Goal: Task Accomplishment & Management: Use online tool/utility

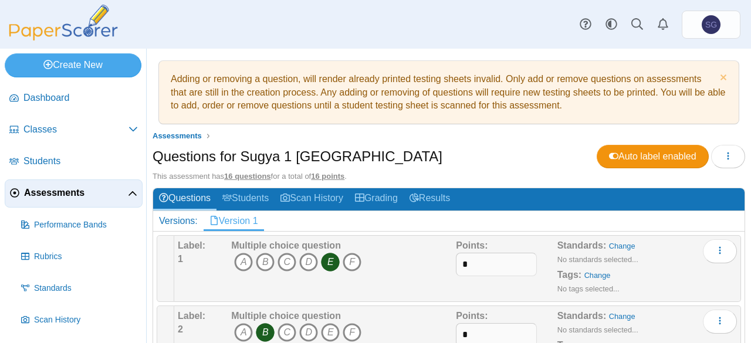
click at [53, 195] on span "Assessments" at bounding box center [76, 192] width 104 height 13
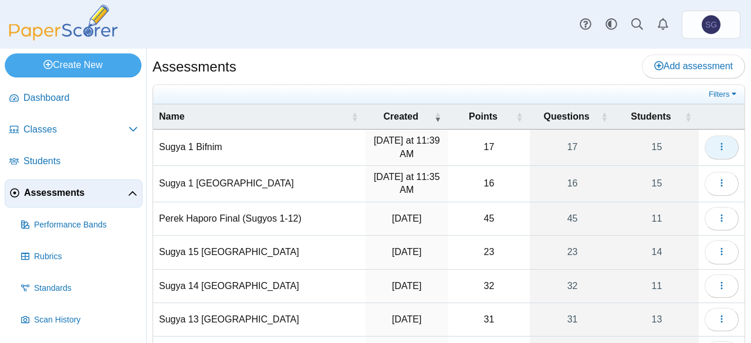
click at [717, 150] on icon "button" at bounding box center [721, 146] width 9 height 9
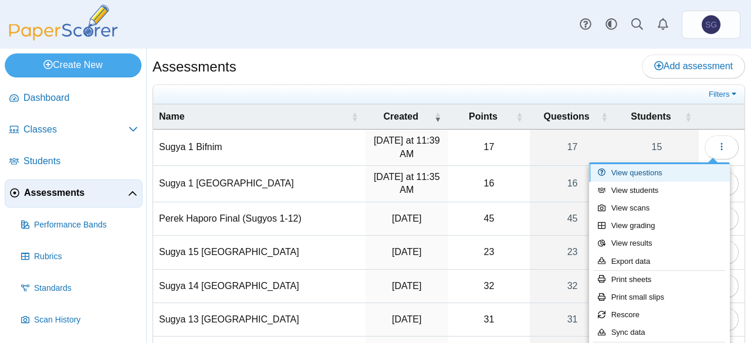
click at [695, 175] on link "View questions" at bounding box center [659, 173] width 141 height 18
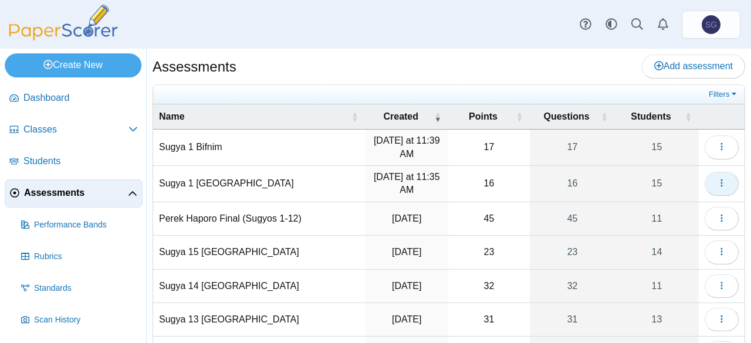
click at [717, 180] on icon "button" at bounding box center [721, 182] width 9 height 9
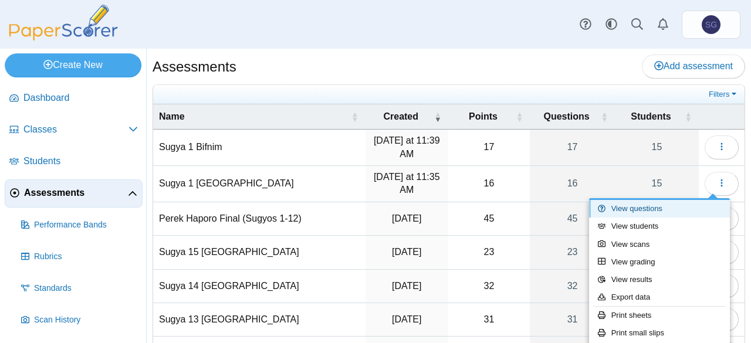
click at [671, 211] on link "View questions" at bounding box center [659, 209] width 141 height 18
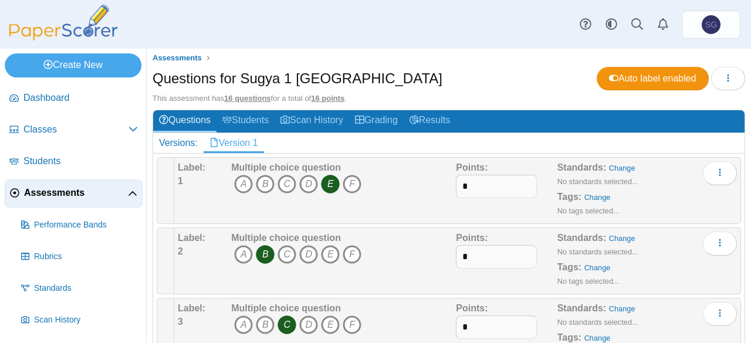
scroll to position [117, 0]
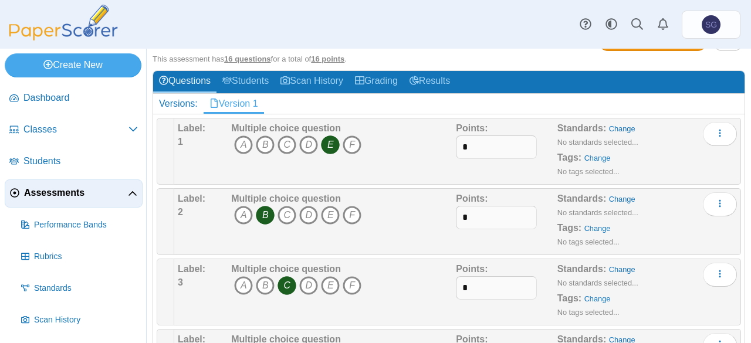
drag, startPoint x: 348, startPoint y: 214, endPoint x: 340, endPoint y: 226, distance: 14.5
click at [340, 226] on div "Multiple choice question A B C D E F" at bounding box center [296, 221] width 130 height 59
click at [719, 200] on use "More options" at bounding box center [720, 204] width 2 height 8
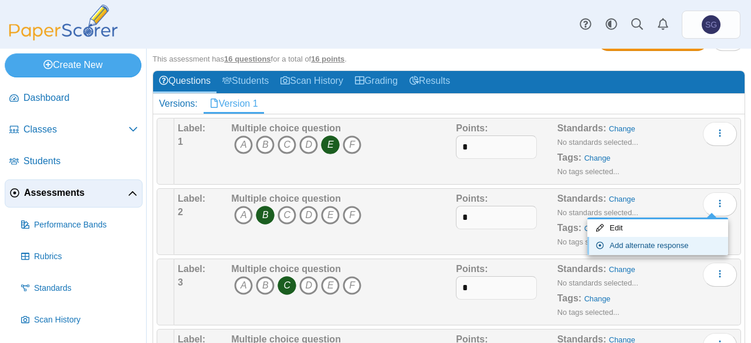
click at [642, 242] on link "Add alternate response" at bounding box center [657, 246] width 141 height 18
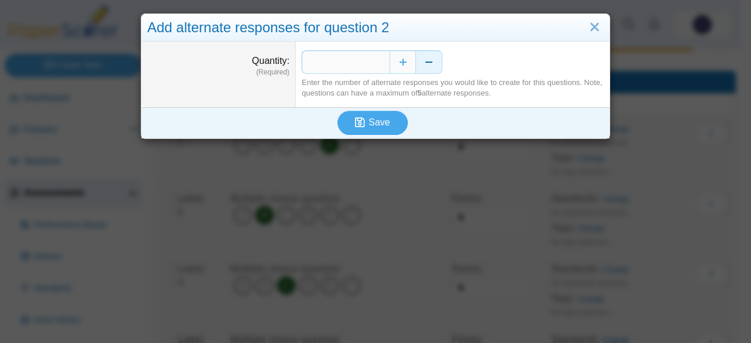
click at [431, 63] on button "Decrease" at bounding box center [429, 61] width 26 height 23
click at [588, 34] on link "Close" at bounding box center [594, 28] width 18 height 20
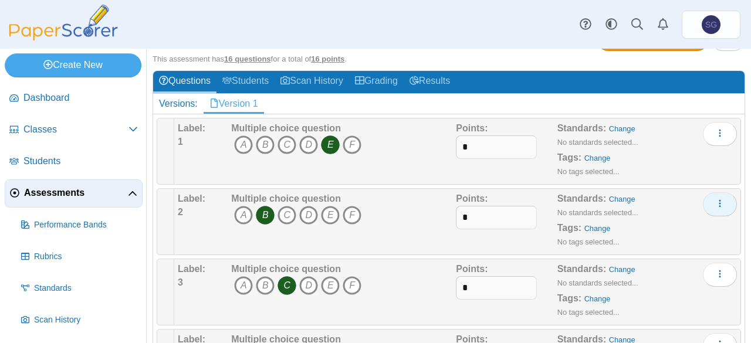
click at [715, 203] on icon "More options" at bounding box center [719, 203] width 9 height 9
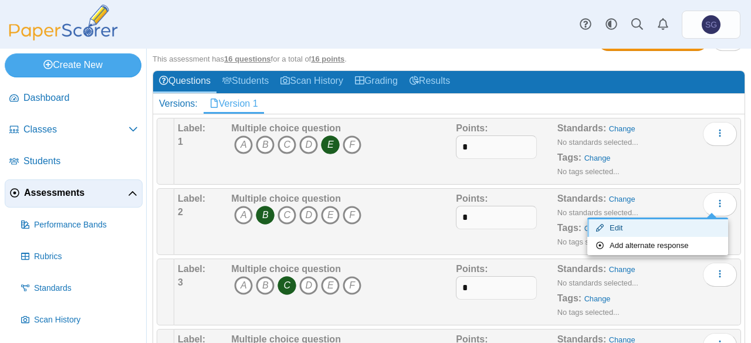
click at [630, 223] on link "Edit" at bounding box center [657, 228] width 141 height 18
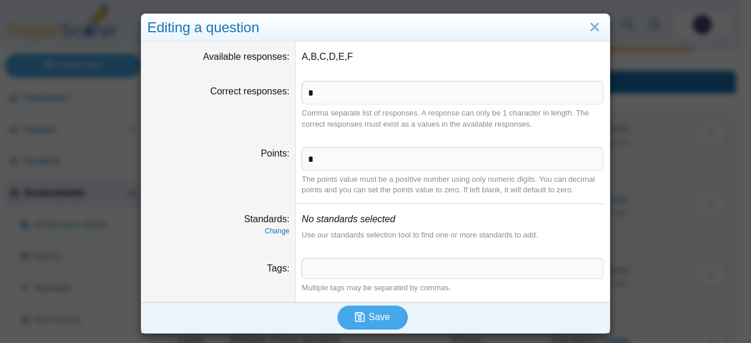
click at [327, 59] on dd "A,B,C,D,E,F" at bounding box center [453, 57] width 314 height 30
click at [344, 59] on dd "A,B,C,D,E,F" at bounding box center [453, 57] width 314 height 30
click at [590, 30] on link "Close" at bounding box center [594, 28] width 18 height 20
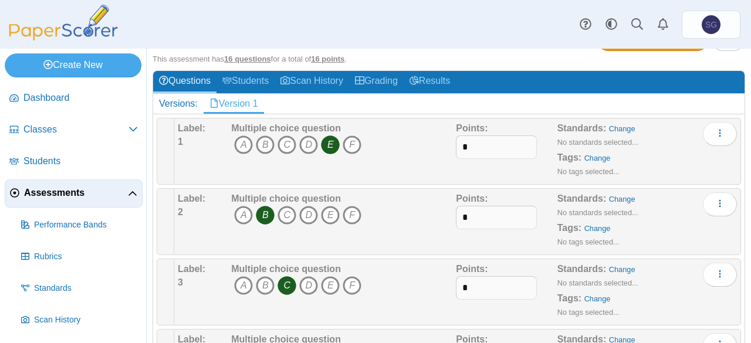
scroll to position [0, 0]
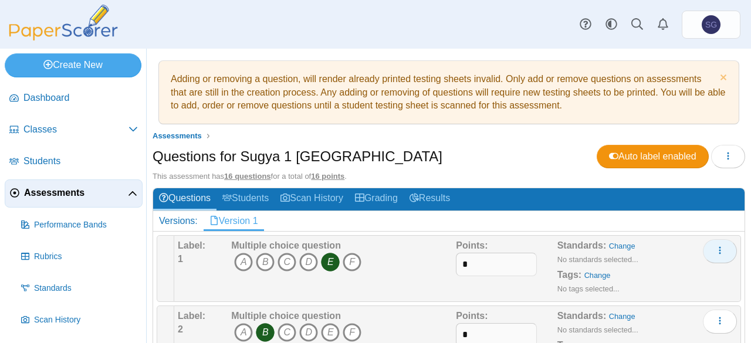
click at [706, 252] on button "More options" at bounding box center [720, 250] width 34 height 23
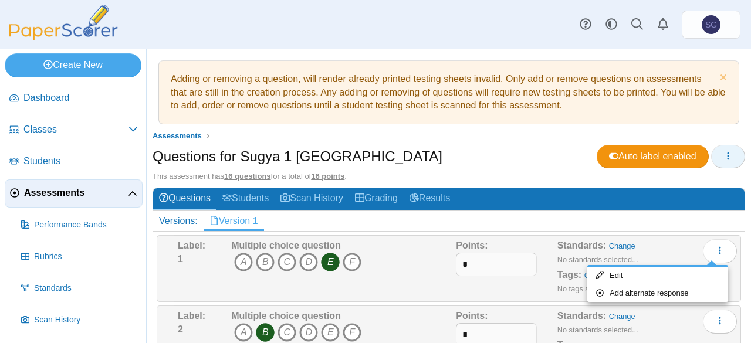
click at [723, 161] on span "button" at bounding box center [727, 156] width 9 height 10
